Goal: Entertainment & Leisure: Consume media (video, audio)

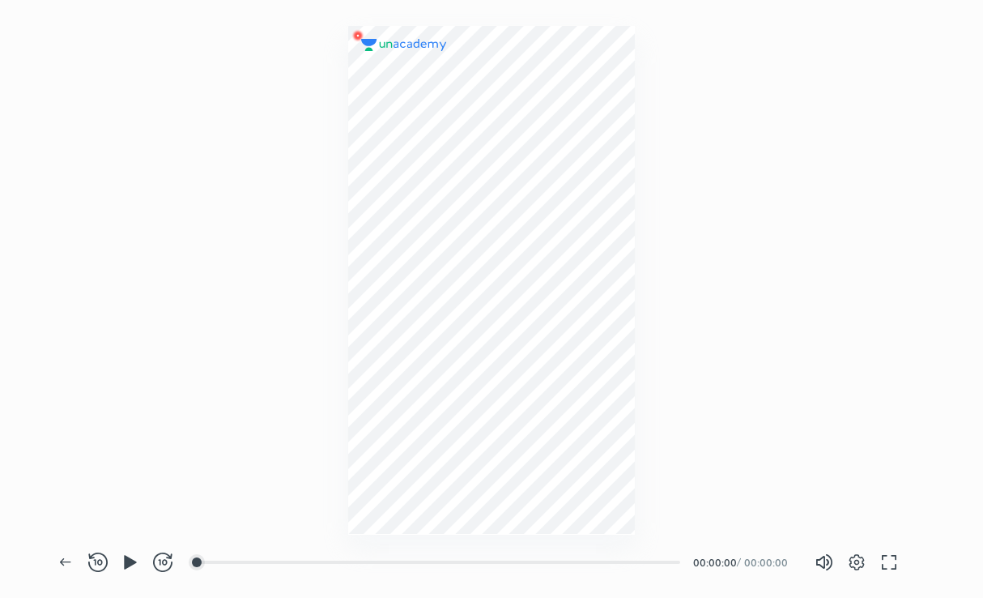
scroll to position [598, 983]
click at [126, 563] on icon "button" at bounding box center [130, 562] width 12 height 14
click at [856, 572] on button "button" at bounding box center [857, 562] width 32 height 32
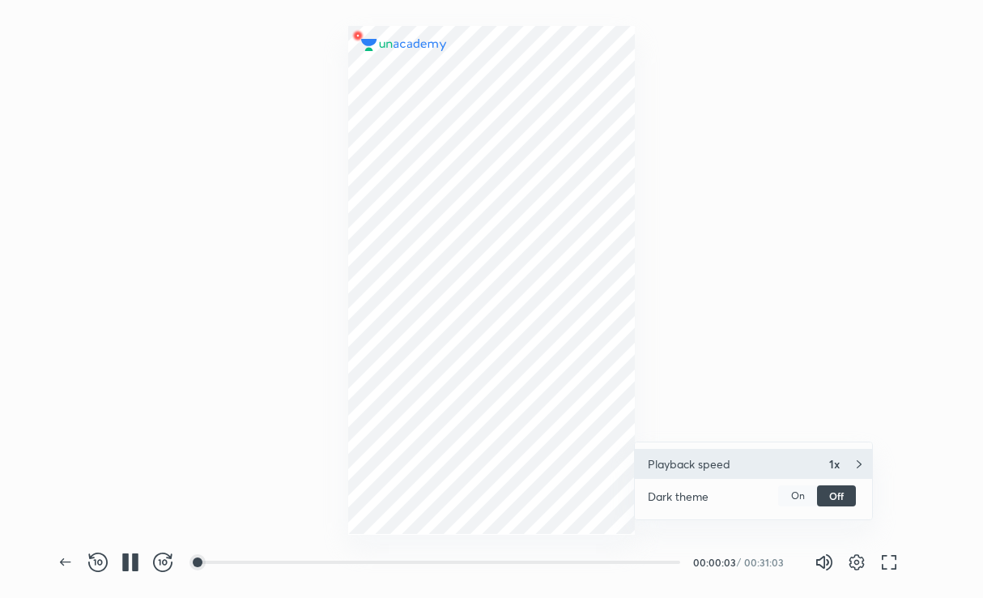
click at [808, 458] on div "Playback speed 1x" at bounding box center [753, 464] width 237 height 30
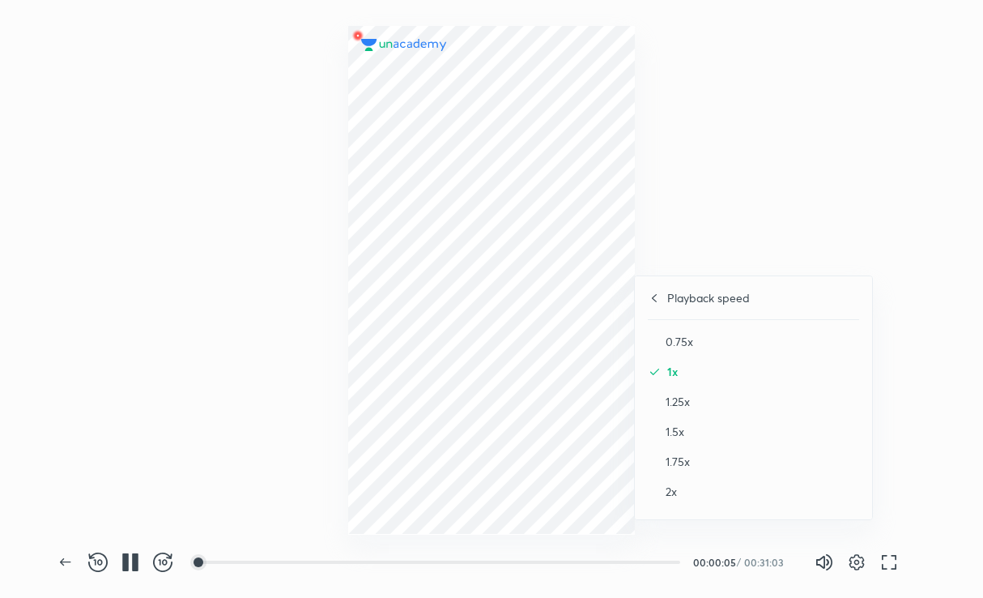
click at [697, 481] on div "2x" at bounding box center [753, 491] width 211 height 30
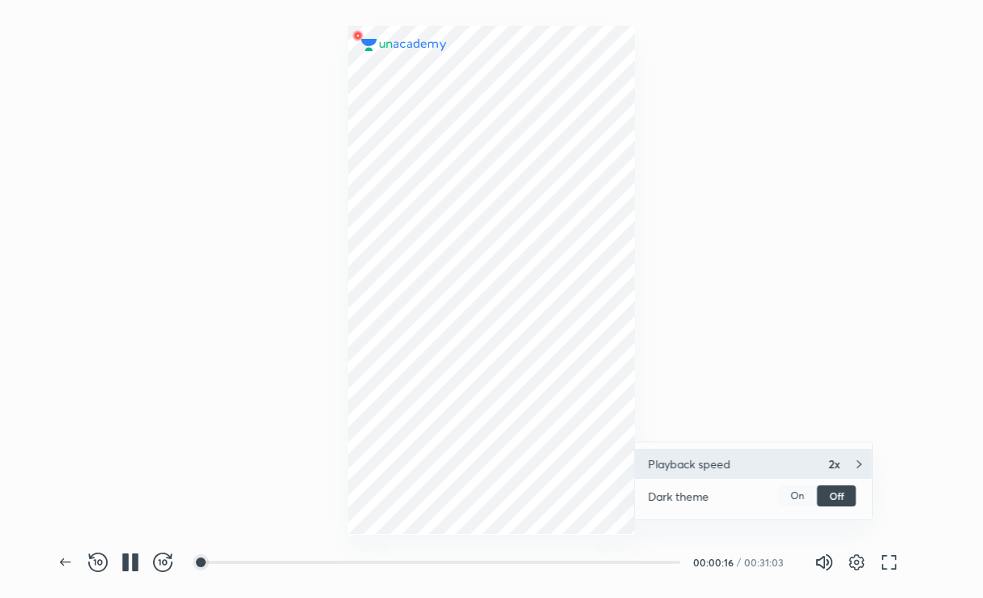
click at [683, 455] on h4 "Playback speed" at bounding box center [689, 463] width 83 height 17
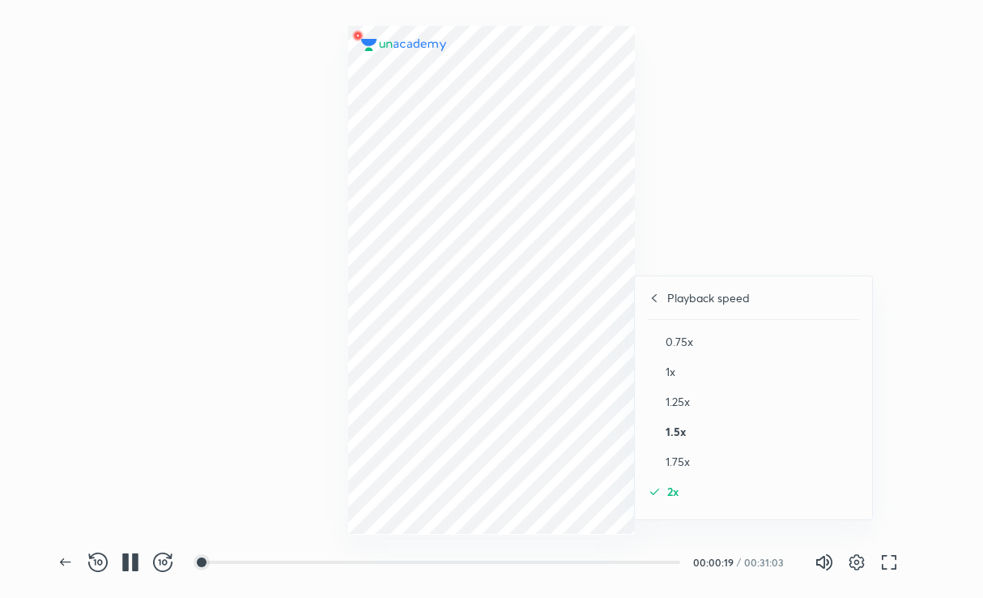
click at [680, 431] on h4 "1.5x" at bounding box center [763, 431] width 194 height 17
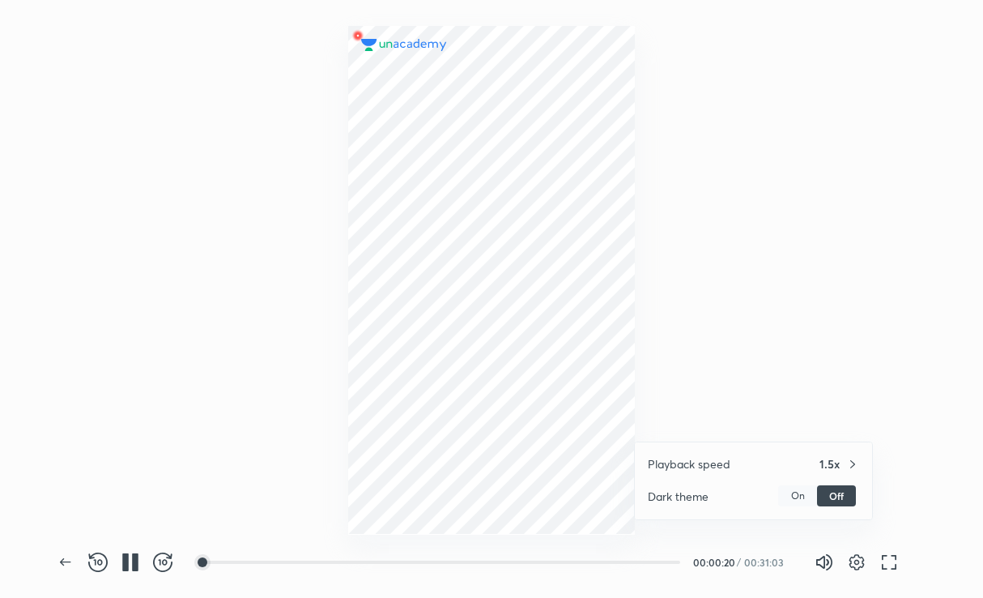
click at [690, 358] on div at bounding box center [491, 299] width 983 height 598
click at [267, 314] on div at bounding box center [491, 267] width 983 height 534
click at [803, 371] on div at bounding box center [491, 267] width 983 height 534
drag, startPoint x: 737, startPoint y: 429, endPoint x: 747, endPoint y: 432, distance: 10.2
click at [737, 429] on div at bounding box center [491, 267] width 983 height 534
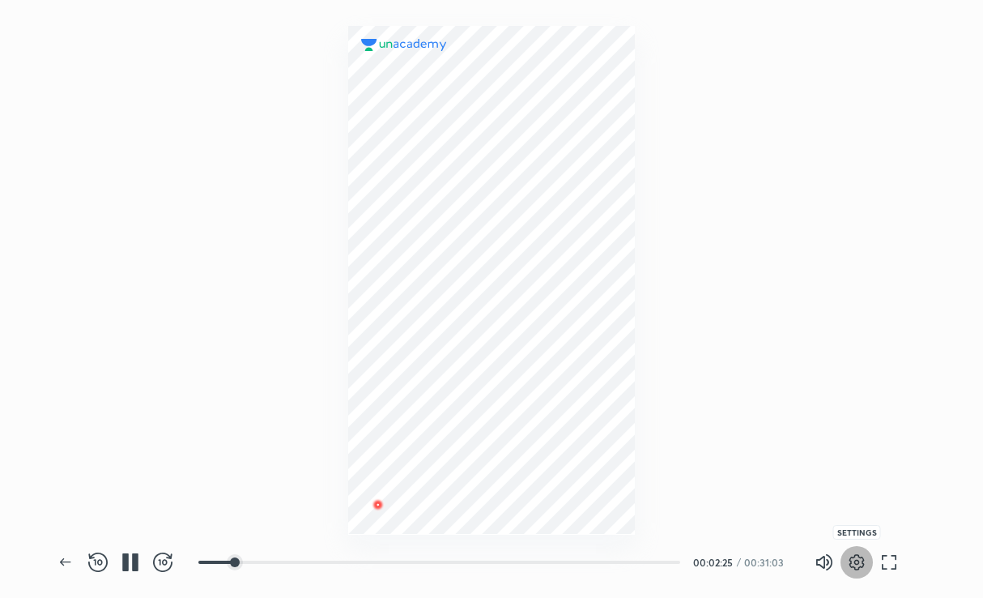
click at [852, 559] on icon "button" at bounding box center [856, 561] width 19 height 19
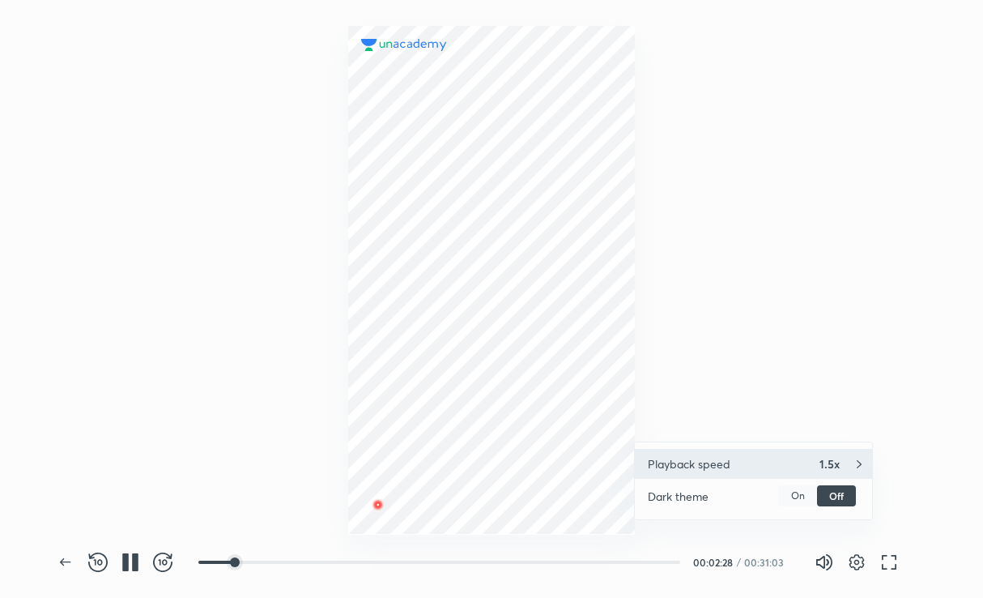
click at [808, 458] on div "Playback speed 1.5x" at bounding box center [753, 464] width 237 height 30
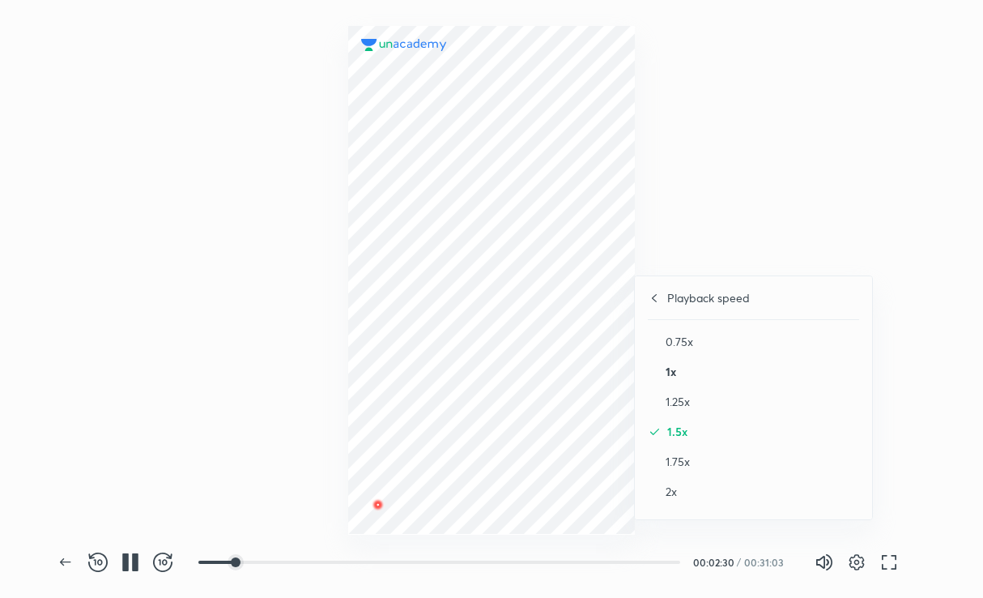
click at [715, 365] on h4 "1x" at bounding box center [763, 371] width 194 height 17
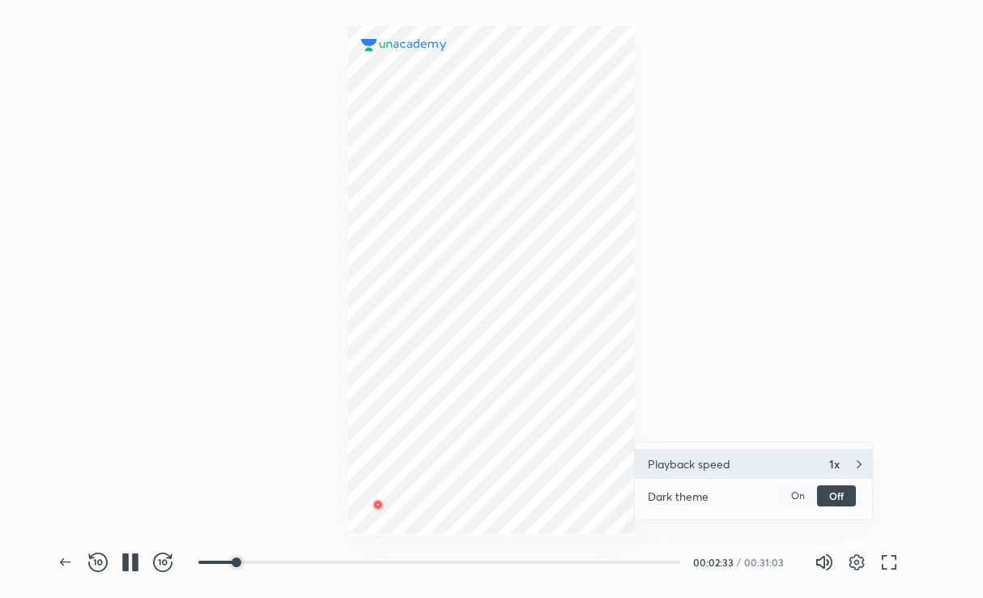
click at [737, 455] on div "Playback speed 1x" at bounding box center [753, 464] width 237 height 30
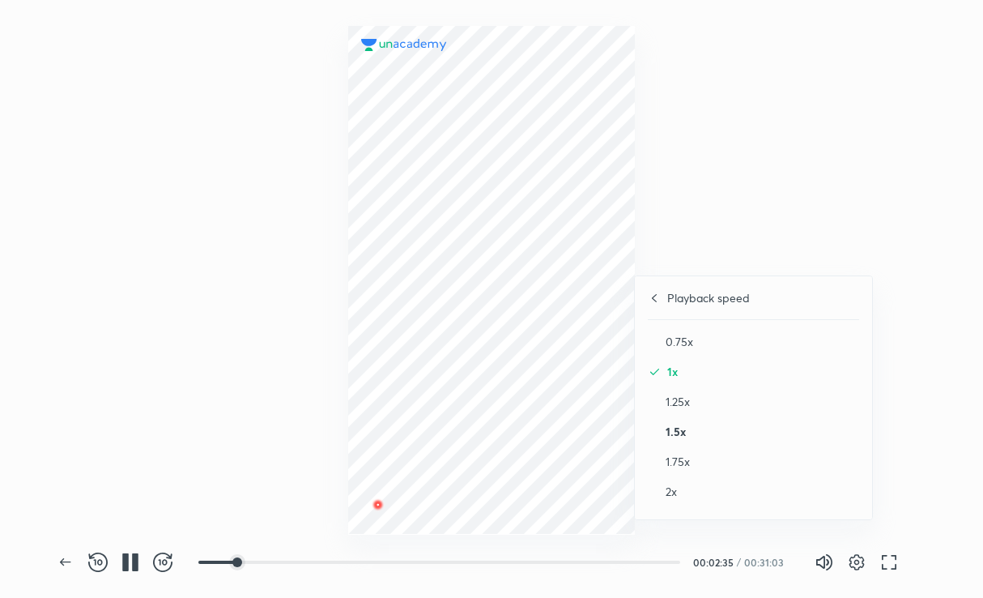
click at [719, 435] on h4 "1.5x" at bounding box center [763, 431] width 194 height 17
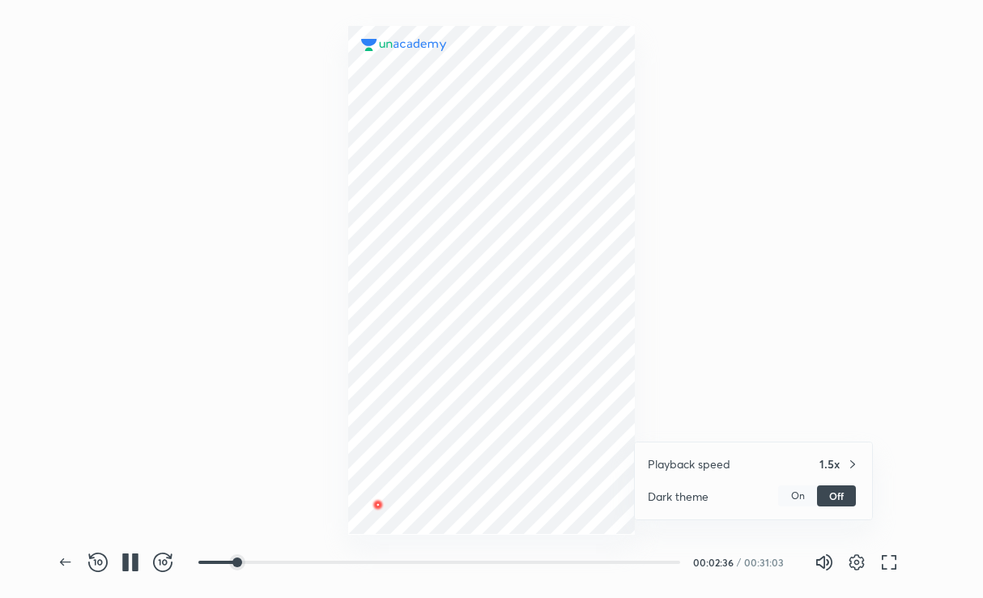
click at [722, 301] on div at bounding box center [491, 299] width 983 height 598
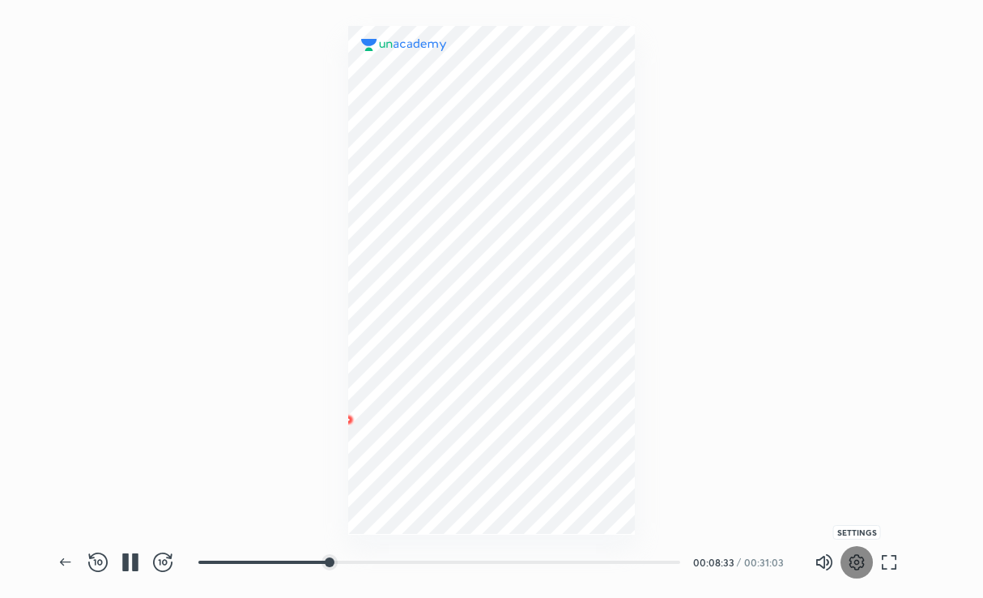
click at [865, 563] on icon "button" at bounding box center [856, 561] width 19 height 19
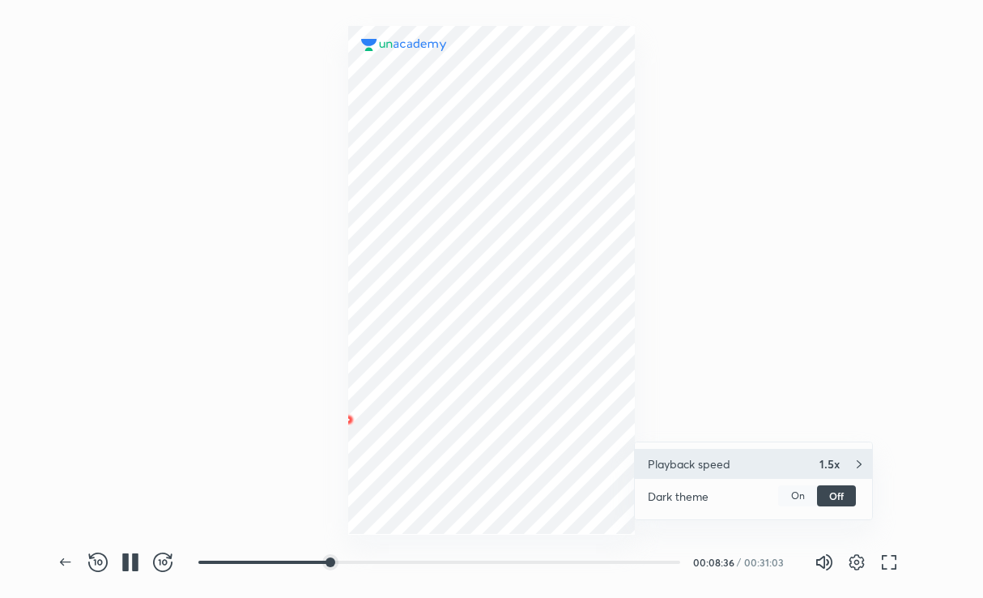
click at [817, 464] on div "Playback speed 1.5x" at bounding box center [753, 464] width 237 height 30
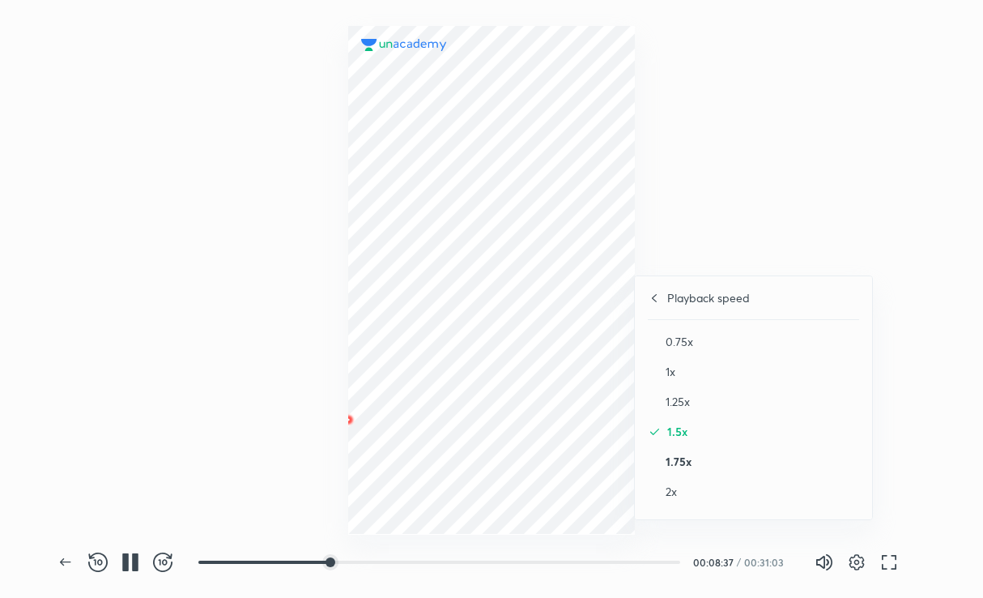
click at [766, 469] on h4 "1.75x" at bounding box center [763, 461] width 194 height 17
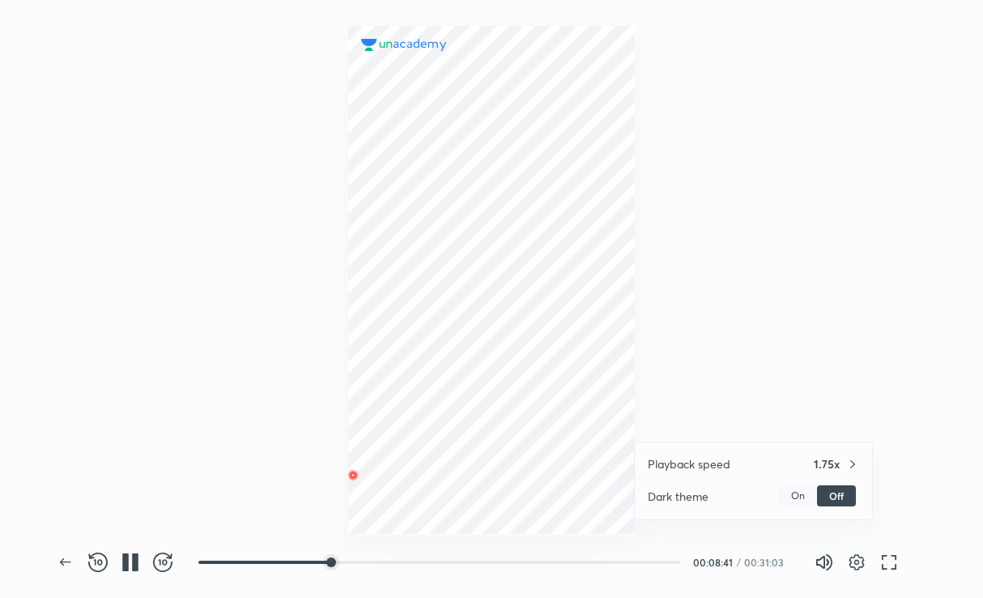
click at [797, 377] on div at bounding box center [491, 299] width 983 height 598
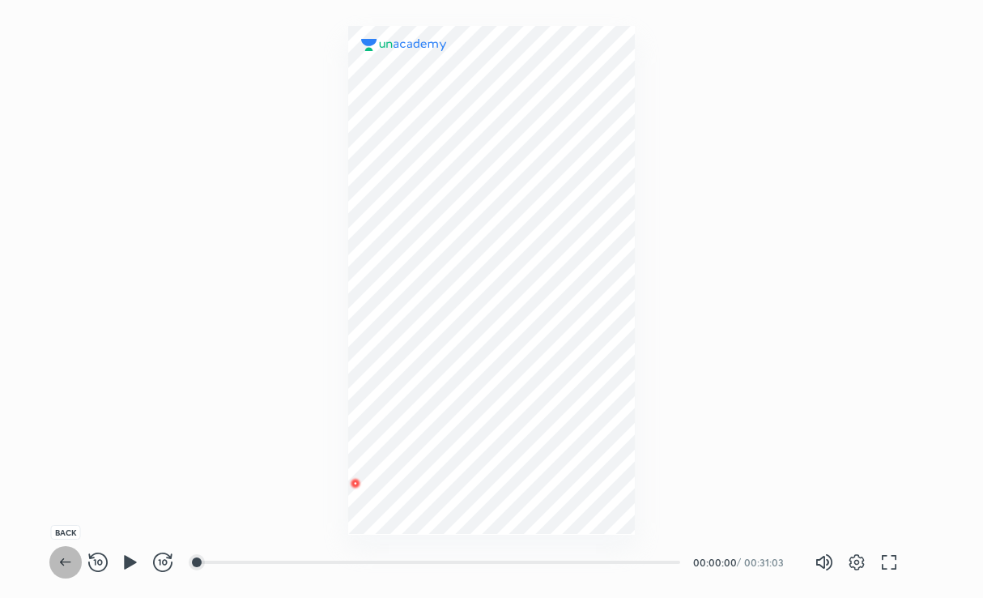
click at [62, 556] on icon "button" at bounding box center [65, 561] width 19 height 19
